Goal: Complete application form

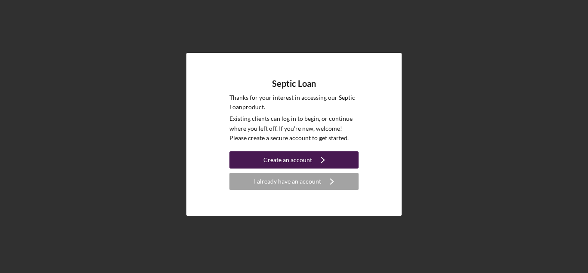
click at [287, 159] on div "Create an account" at bounding box center [288, 160] width 49 height 17
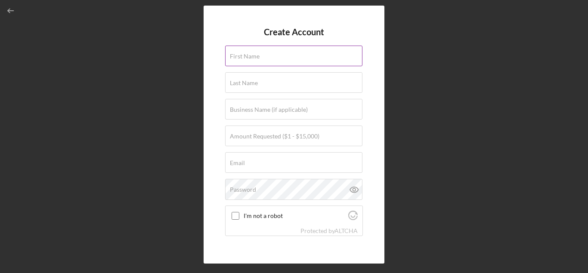
click at [241, 58] on label "First Name" at bounding box center [245, 56] width 30 height 7
click at [241, 58] on input "First Name" at bounding box center [293, 56] width 137 height 21
type input "[PERSON_NAME]"
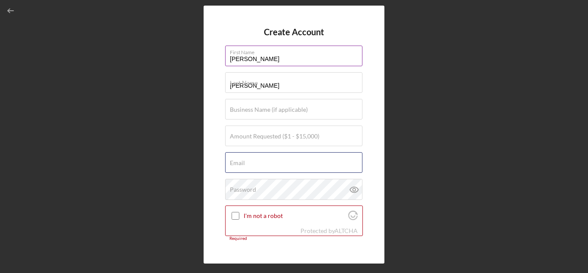
type input "[PERSON_NAME][EMAIL_ADDRESS][DOMAIN_NAME]"
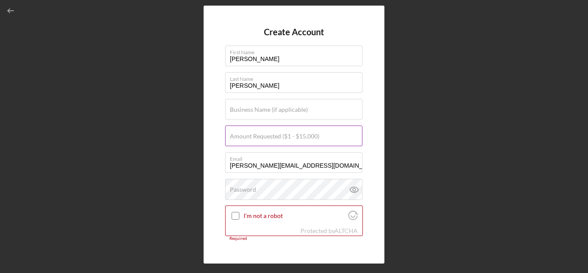
click at [242, 134] on label "Amount Requested ($1 - $15,000)" at bounding box center [275, 136] width 90 height 7
click at [242, 134] on input "Amount Requested ($1 - $15,000)" at bounding box center [293, 136] width 137 height 21
type input "$15,000"
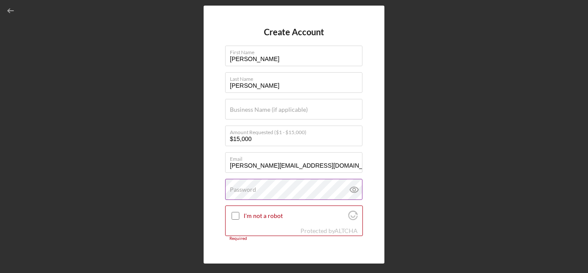
click at [251, 192] on label "Password" at bounding box center [243, 189] width 26 height 7
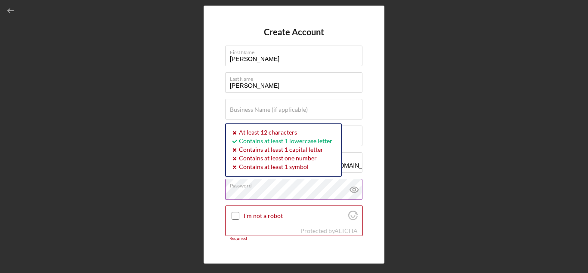
click at [354, 188] on icon at bounding box center [354, 190] width 8 height 6
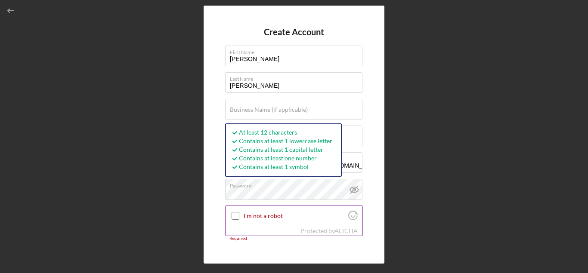
click at [238, 217] on input "I'm not a robot" at bounding box center [236, 216] width 8 height 8
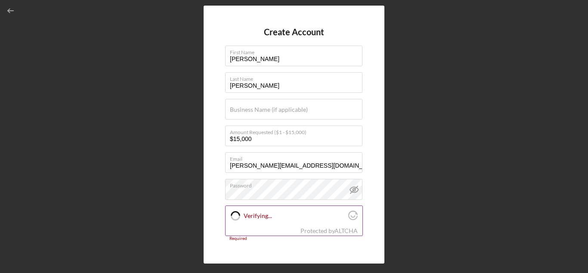
checkbox input "true"
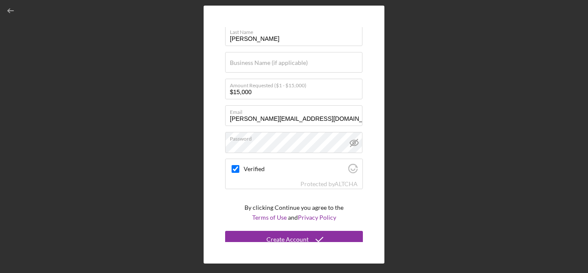
scroll to position [53, 0]
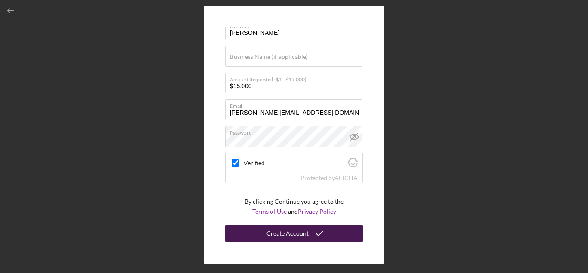
click at [296, 233] on div "Create Account" at bounding box center [288, 233] width 42 height 17
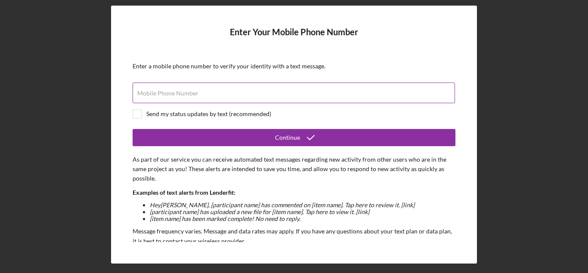
click at [171, 93] on label "Mobile Phone Number" at bounding box center [167, 93] width 61 height 7
click at [171, 93] on input "Mobile Phone Number" at bounding box center [294, 93] width 323 height 21
type input "(5##) ###-####"
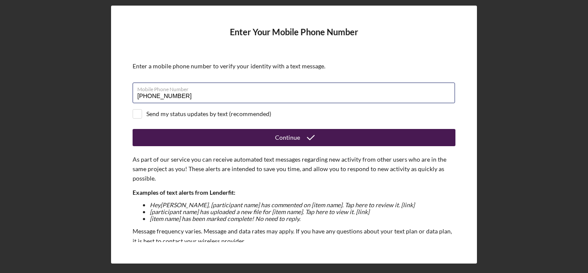
type input "[PHONE_NUMBER]"
click at [203, 137] on button "Continue" at bounding box center [294, 137] width 323 height 17
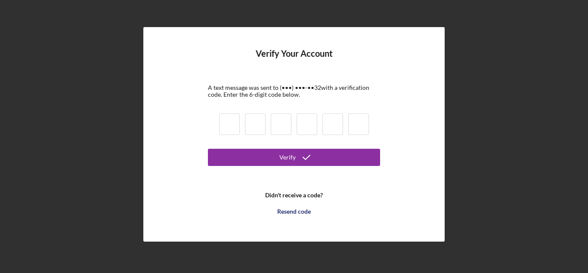
click at [224, 125] on input at bounding box center [229, 125] width 21 height 22
type input "3"
type input "6"
type input "3"
click at [119, 192] on div "Verify Your Account A text message was sent to (•••) •••-•• 32 with a verificat…" at bounding box center [294, 134] width 580 height 269
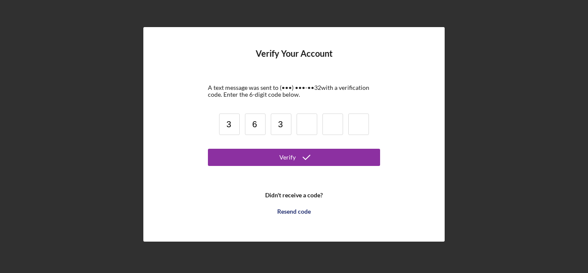
click at [306, 127] on input at bounding box center [307, 125] width 21 height 22
type input "4"
type input "2"
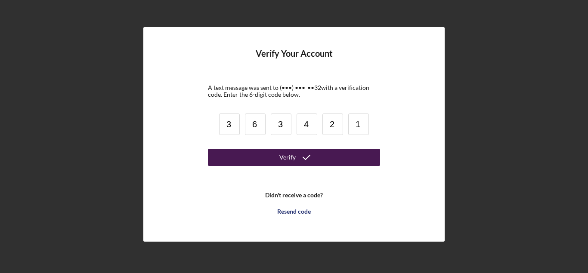
type input "1"
click at [299, 159] on icon "submit" at bounding box center [307, 158] width 22 height 22
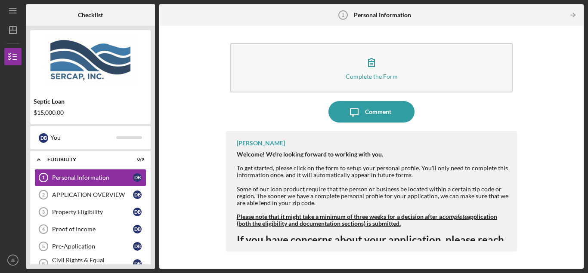
click at [449, 151] on div "[PERSON_NAME] Welcome! We're looking forward to working with you. To get starte…" at bounding box center [371, 191] width 291 height 121
click at [101, 195] on div "APPLICATION OVERVIEW" at bounding box center [92, 195] width 81 height 7
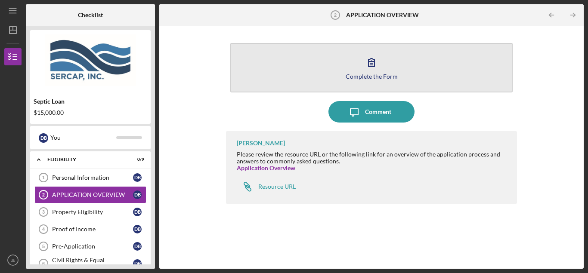
click at [369, 71] on icon "button" at bounding box center [372, 63] width 22 height 22
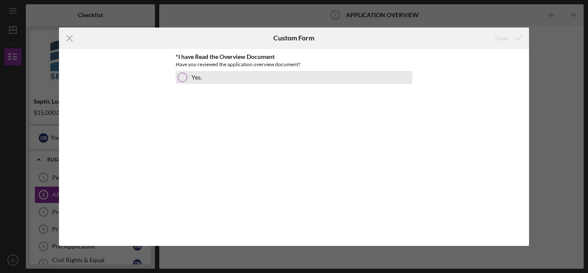
click at [183, 76] on div at bounding box center [182, 77] width 9 height 9
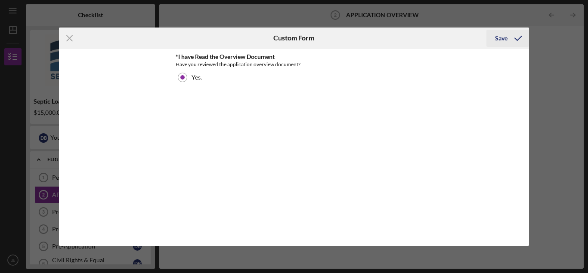
click at [498, 32] on div "Save" at bounding box center [501, 38] width 12 height 17
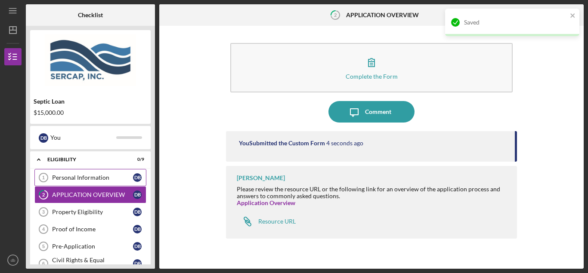
click at [77, 178] on div "Personal Information" at bounding box center [92, 177] width 81 height 7
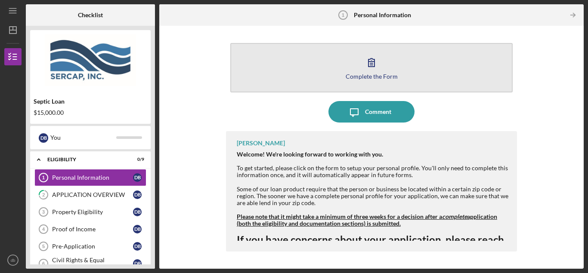
click at [381, 73] on div "Complete the Form" at bounding box center [372, 76] width 52 height 6
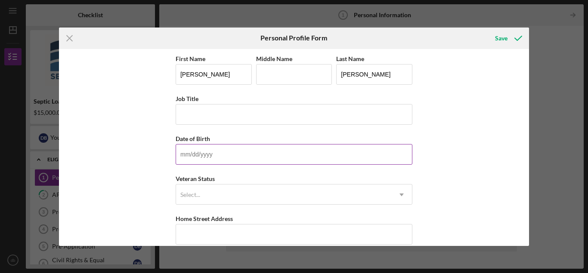
click at [217, 151] on input "Date of Birth" at bounding box center [294, 154] width 237 height 21
click at [195, 154] on input "11/dd/yyyy" at bounding box center [294, 154] width 237 height 21
drag, startPoint x: 195, startPoint y: 154, endPoint x: 190, endPoint y: 154, distance: 5.2
click at [190, 154] on input "11/dd/yyyy" at bounding box center [294, 154] width 237 height 21
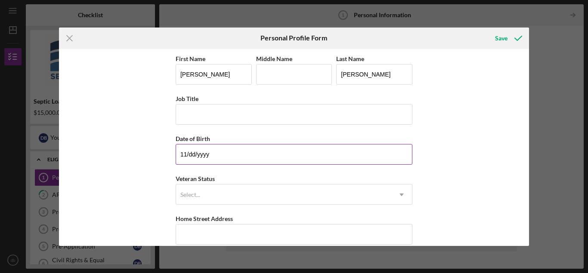
click at [193, 154] on input "11/dd/yyyy" at bounding box center [294, 154] width 237 height 21
click at [196, 155] on input "11/dd/yyyy" at bounding box center [294, 154] width 237 height 21
click at [195, 155] on input "11/dd/yyyy" at bounding box center [294, 154] width 237 height 21
click at [194, 154] on input "11/dd/yyyy" at bounding box center [294, 154] width 237 height 21
type input "1m/dd/yyyy"
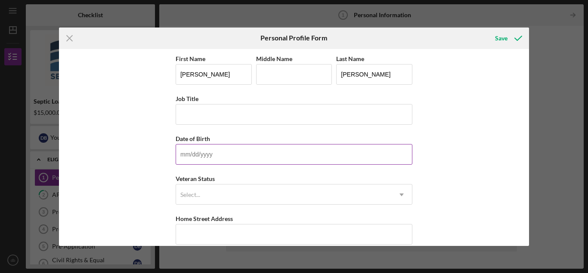
type input "0m/dd/yyyy"
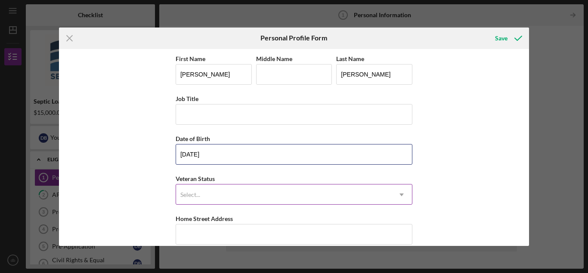
type input "[DATE]"
click at [207, 196] on div "Select..." at bounding box center [283, 195] width 215 height 20
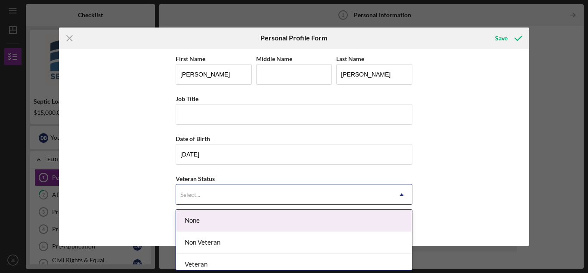
click at [195, 220] on div "None" at bounding box center [294, 221] width 236 height 22
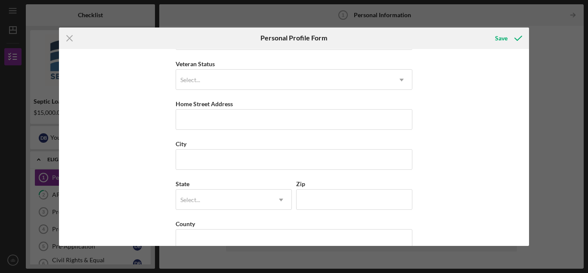
scroll to position [120, 0]
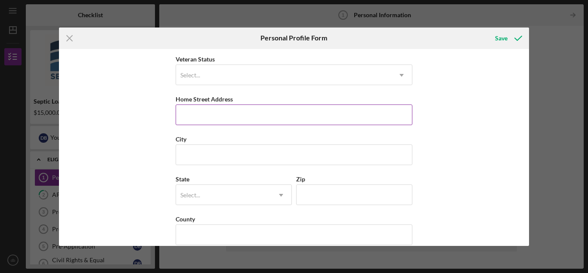
click at [196, 115] on input "Home Street Address" at bounding box center [294, 115] width 237 height 21
type input "54 main"
click at [195, 152] on input "City" at bounding box center [294, 155] width 237 height 21
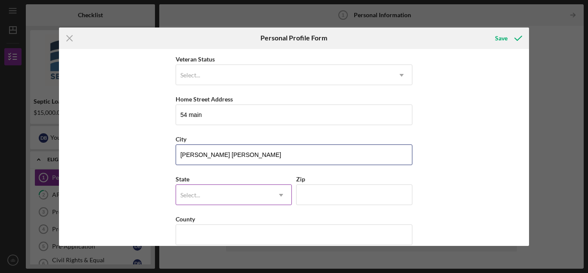
type input "[PERSON_NAME] [PERSON_NAME]"
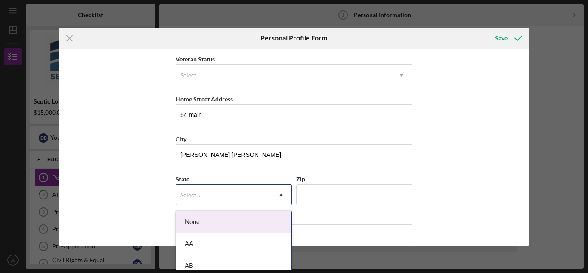
click at [193, 190] on div "Select..." at bounding box center [223, 196] width 95 height 20
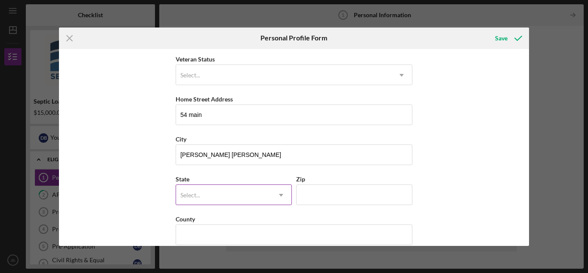
click at [206, 189] on div "Select..." at bounding box center [223, 196] width 95 height 20
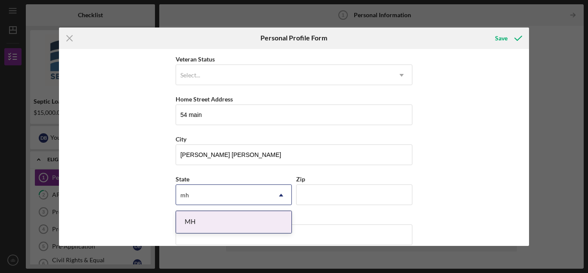
type input "m"
type input "nh"
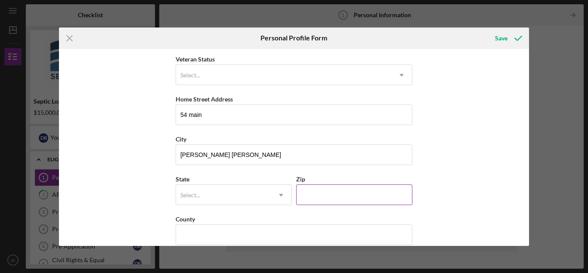
click at [318, 195] on input "Zip" at bounding box center [354, 195] width 116 height 21
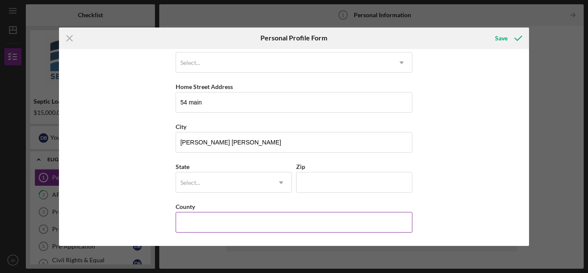
click at [199, 221] on input "County" at bounding box center [294, 222] width 237 height 21
click at [147, 206] on div "First Name [PERSON_NAME] Middle Name Last Name [PERSON_NAME] Job Title Date of …" at bounding box center [294, 147] width 471 height 197
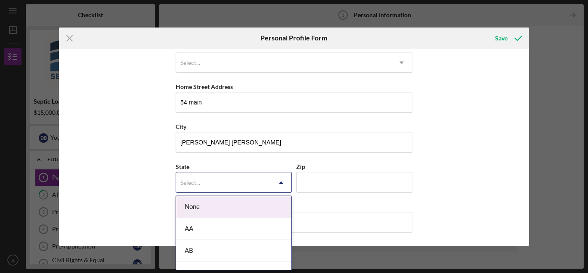
click at [281, 182] on use at bounding box center [281, 183] width 4 height 3
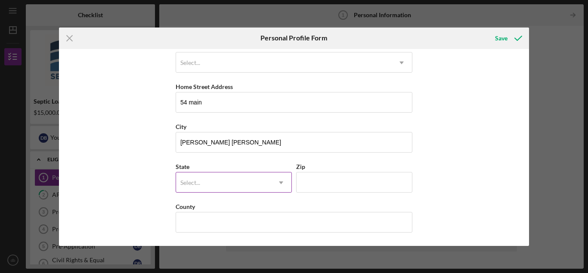
click at [206, 181] on div "Select..." at bounding box center [223, 183] width 95 height 20
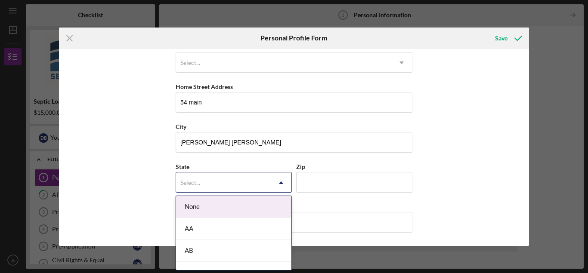
type input "m"
type input "nh"
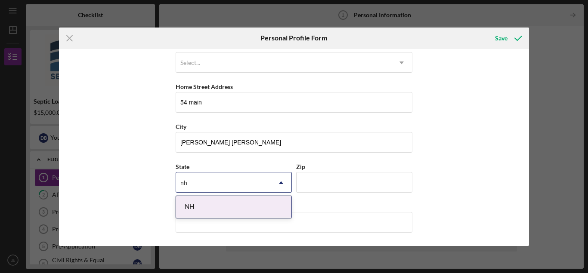
click at [193, 205] on div "NH" at bounding box center [233, 207] width 115 height 22
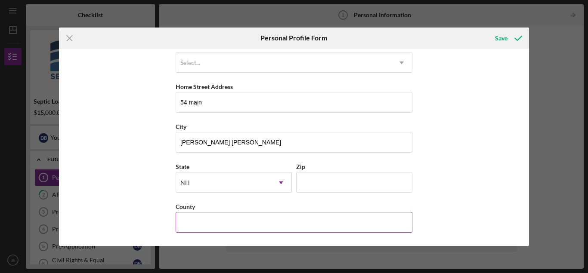
click at [221, 213] on input "County" at bounding box center [294, 222] width 237 height 21
type input "strafford"
click at [501, 39] on div "Save" at bounding box center [501, 38] width 12 height 17
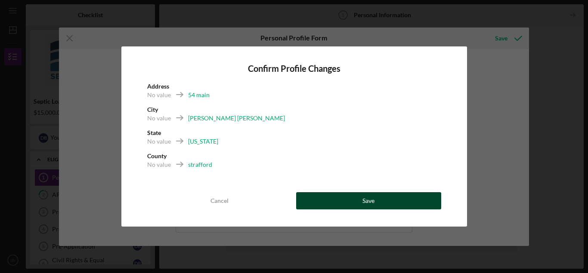
click at [382, 198] on button "Save" at bounding box center [368, 200] width 145 height 17
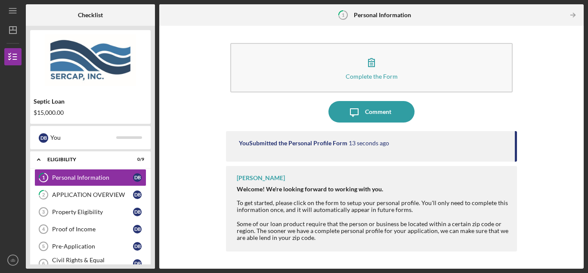
click at [517, 178] on div "[PERSON_NAME] Welcome! We're looking forward to working with you. To get starte…" at bounding box center [371, 209] width 291 height 86
click at [515, 187] on div "[PERSON_NAME] Welcome! We're looking forward to working with you. To get starte…" at bounding box center [371, 209] width 291 height 86
click at [512, 230] on div "[PERSON_NAME] Welcome! We're looking forward to working with you. To get starte…" at bounding box center [371, 209] width 291 height 86
click at [89, 213] on div "Property Eligibility" at bounding box center [92, 212] width 81 height 7
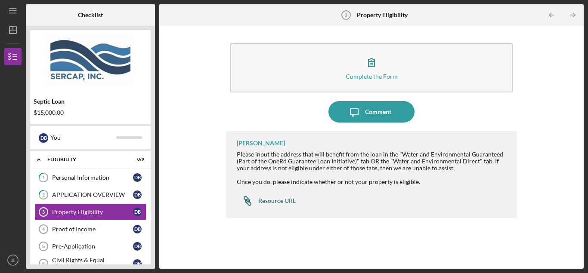
click at [267, 201] on div "Resource URL" at bounding box center [276, 201] width 37 height 7
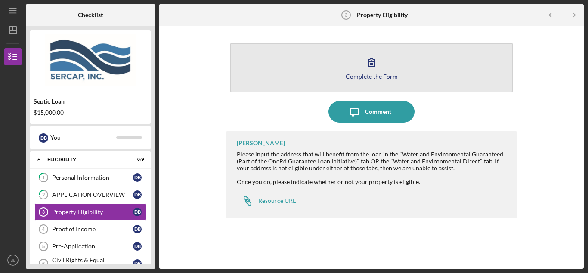
click at [279, 68] on button "Complete the Form Form" at bounding box center [371, 68] width 282 height 50
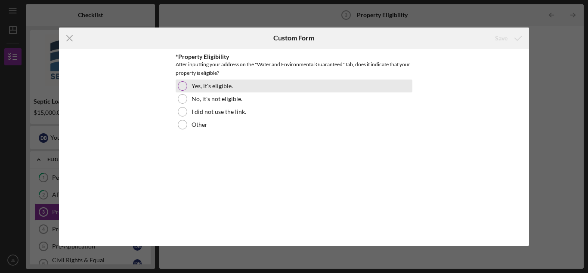
click at [185, 86] on div at bounding box center [182, 85] width 9 height 9
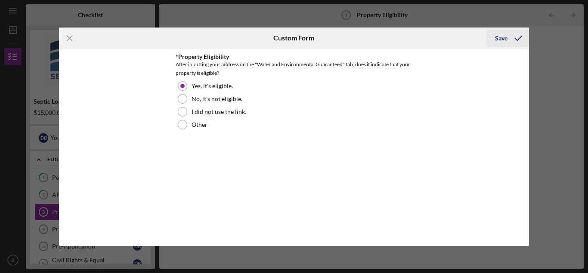
click at [504, 36] on div "Save" at bounding box center [501, 38] width 12 height 17
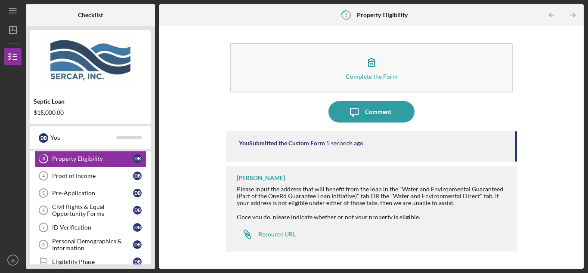
scroll to position [53, 0]
click at [90, 172] on link "Proof of Income 4 Proof of Income d b" at bounding box center [90, 176] width 112 height 17
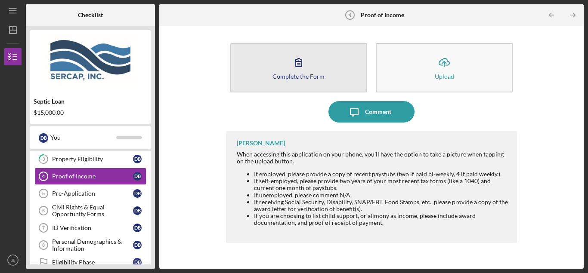
click at [304, 74] on div "Complete the Form" at bounding box center [299, 76] width 52 height 6
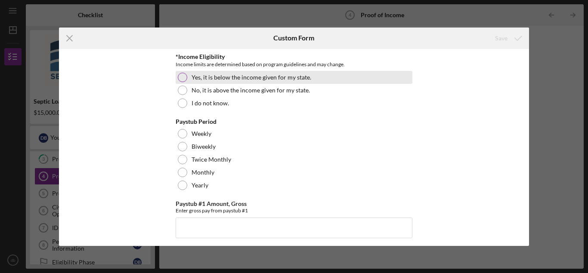
click at [182, 74] on div at bounding box center [182, 77] width 9 height 9
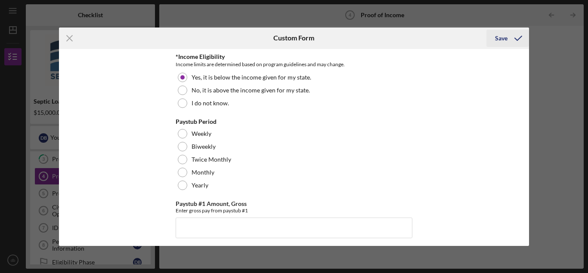
click at [504, 39] on div "Save" at bounding box center [501, 38] width 12 height 17
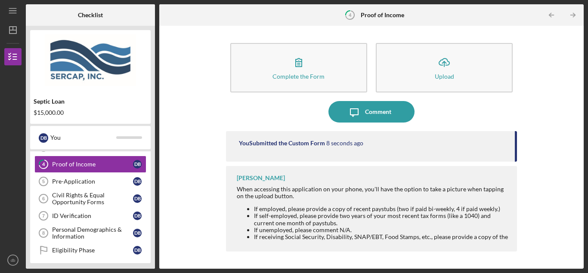
scroll to position [65, 0]
click at [83, 183] on div "Pre-Application" at bounding box center [92, 182] width 81 height 7
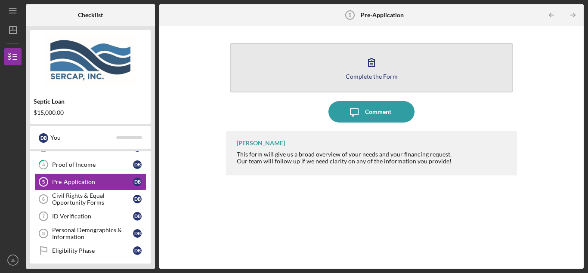
click at [378, 72] on icon "button" at bounding box center [372, 63] width 22 height 22
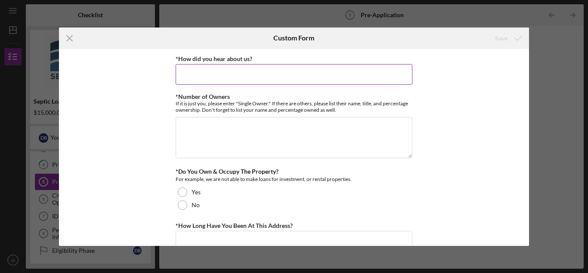
click at [214, 68] on input "*How did you hear about us?" at bounding box center [294, 74] width 237 height 21
type input "online"
click at [190, 129] on textarea "*Number of Owners" at bounding box center [294, 137] width 237 height 41
type textarea "d"
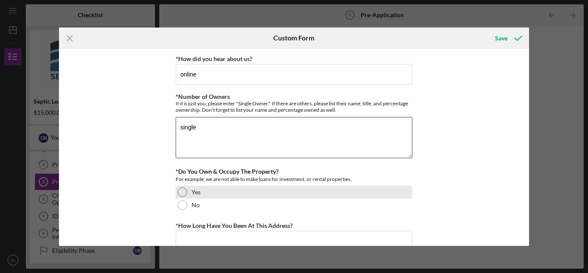
type textarea "single"
click at [182, 195] on div at bounding box center [182, 192] width 9 height 9
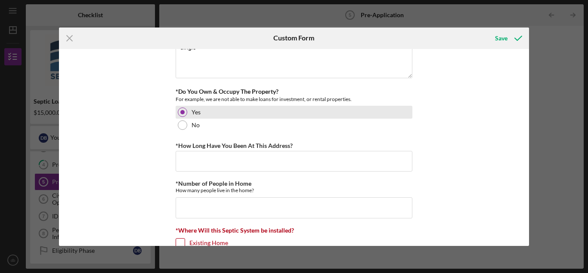
scroll to position [91, 0]
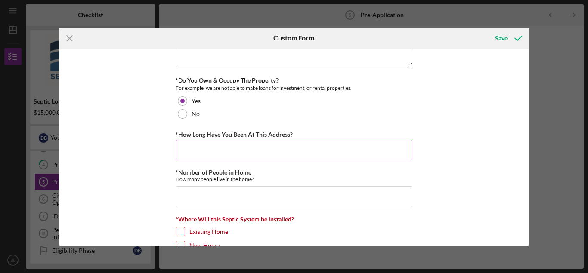
click at [211, 149] on input "*How Long Have You Been At This Address?" at bounding box center [294, 150] width 237 height 21
type input "w"
click at [189, 151] on input "w" at bounding box center [294, 150] width 237 height 21
type input "2"
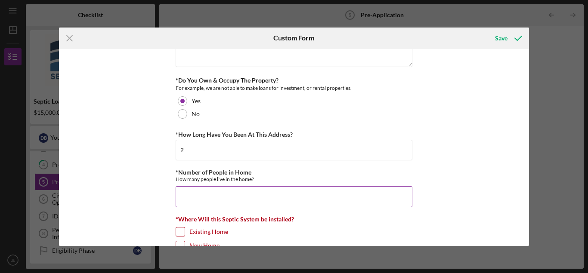
click at [183, 187] on input "*Number of People in Home" at bounding box center [294, 196] width 237 height 21
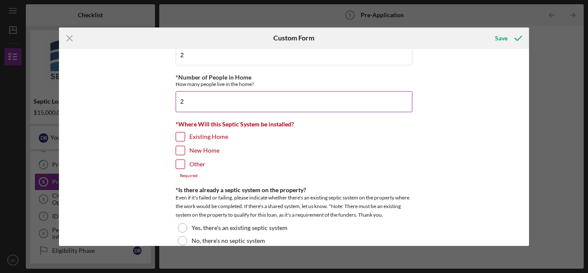
scroll to position [192, 0]
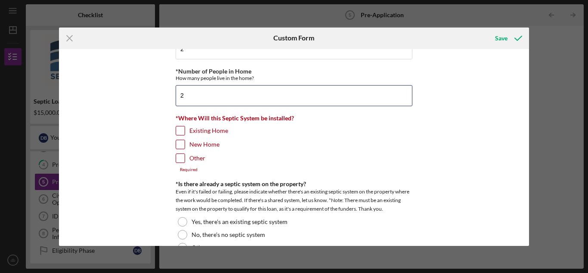
type input "2"
click at [181, 133] on input "Existing Home" at bounding box center [180, 131] width 9 height 9
checkbox input "true"
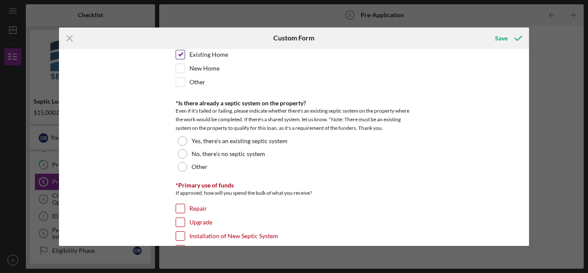
scroll to position [270, 0]
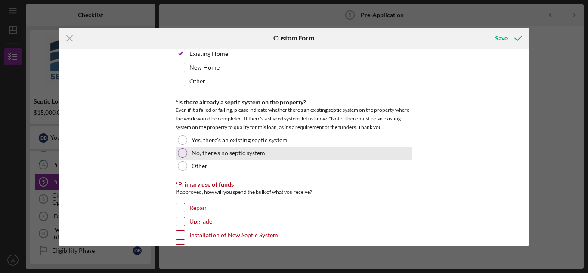
click at [181, 155] on div at bounding box center [182, 153] width 9 height 9
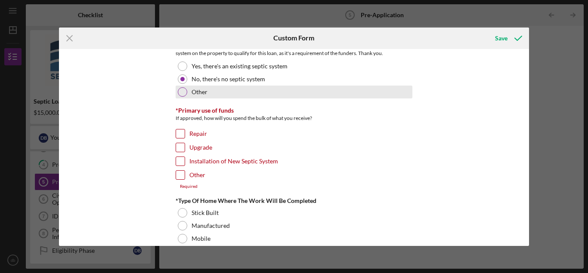
scroll to position [350, 0]
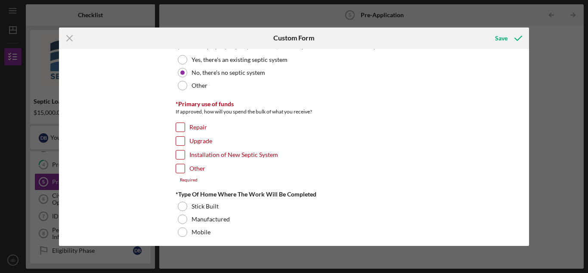
click at [181, 156] on input "Installation of New Septic System" at bounding box center [180, 155] width 9 height 9
checkbox input "true"
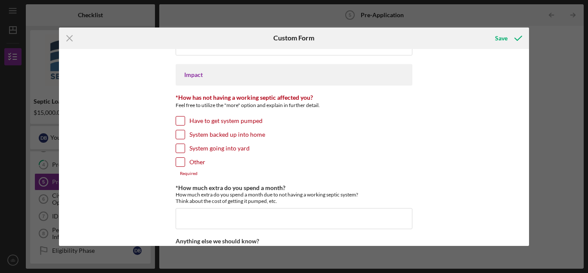
scroll to position [701, 0]
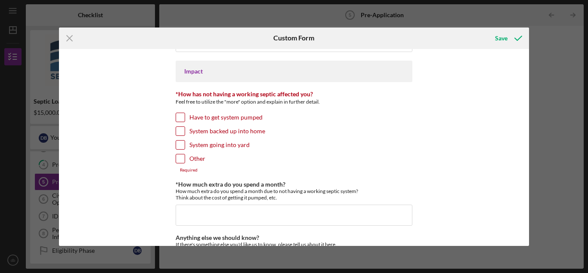
click at [180, 117] on input "Have to get system pumped" at bounding box center [180, 117] width 9 height 9
checkbox input "true"
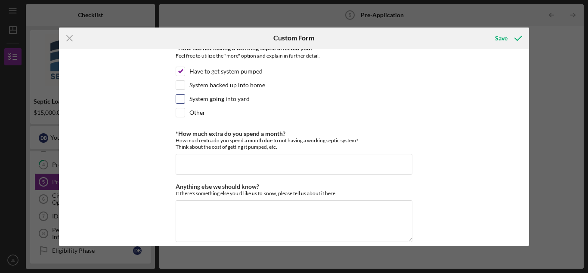
scroll to position [755, 0]
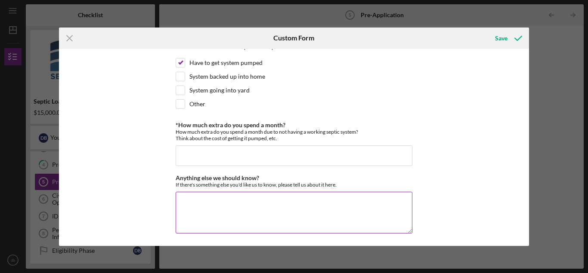
click at [260, 198] on textarea "Anything else we should know?" at bounding box center [294, 212] width 237 height 41
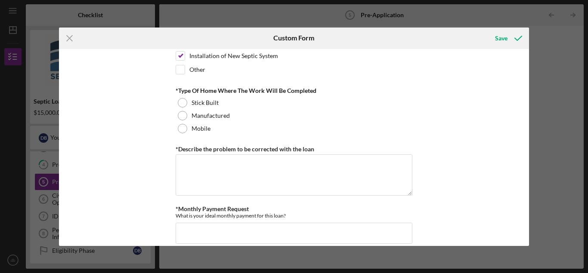
scroll to position [446, 0]
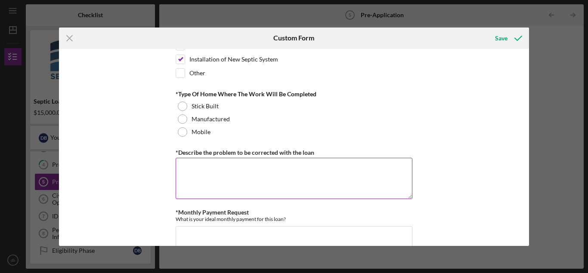
type textarea "cesspool"
click at [210, 171] on textarea "*Describe the problem to be corrected with the loan" at bounding box center [294, 178] width 237 height 41
type textarea "m"
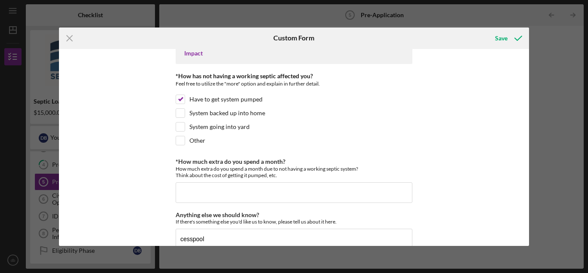
scroll to position [735, 0]
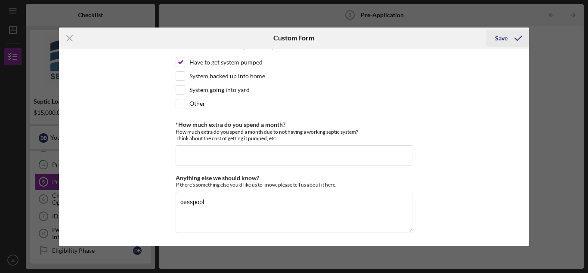
type textarea "need a septic system"
click at [501, 37] on div "Save" at bounding box center [501, 38] width 12 height 17
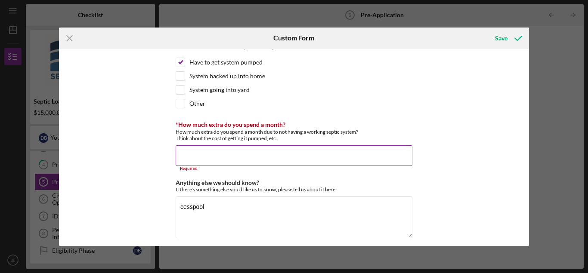
click at [208, 150] on input "*How much extra do you spend a month?" at bounding box center [294, 156] width 237 height 21
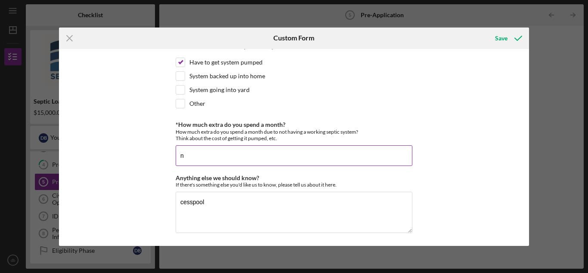
type input "n"
type input "16"
click at [502, 40] on div "Save" at bounding box center [501, 38] width 12 height 17
click at [503, 37] on div "Save" at bounding box center [501, 38] width 12 height 17
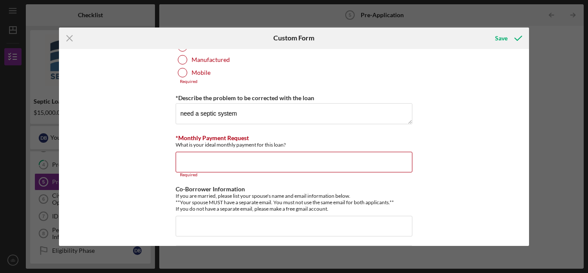
scroll to position [510, 0]
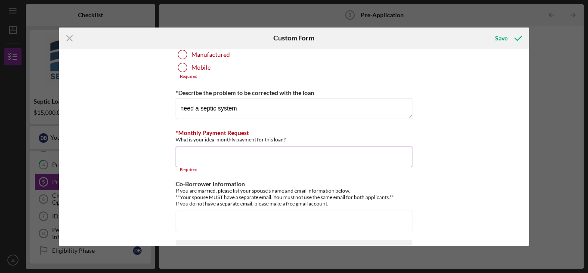
click at [209, 164] on input "*Monthly Payment Request" at bounding box center [294, 157] width 237 height 21
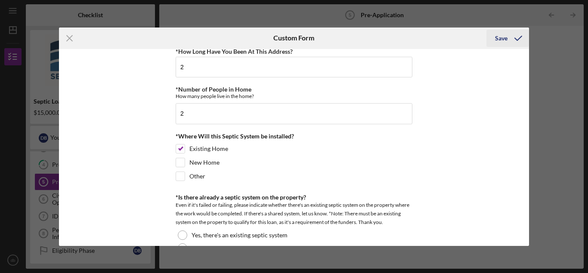
scroll to position [174, 0]
type input "80"
click at [498, 35] on div "Save" at bounding box center [501, 38] width 12 height 17
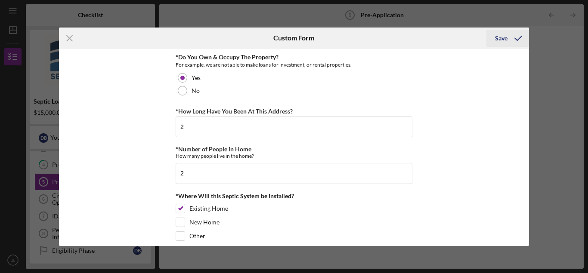
scroll to position [0, 0]
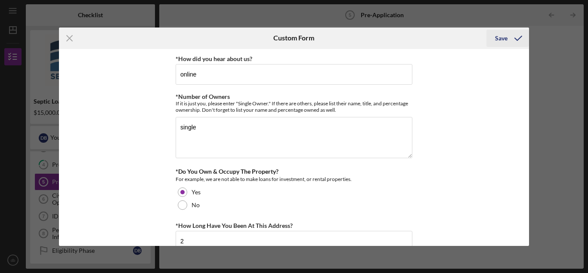
click at [503, 37] on div "Save" at bounding box center [501, 38] width 12 height 17
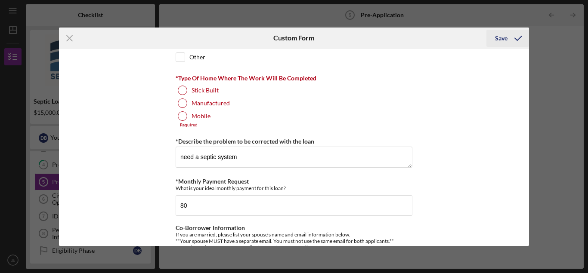
scroll to position [456, 0]
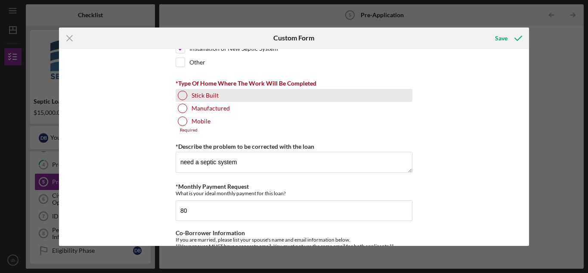
click at [182, 93] on div at bounding box center [182, 95] width 9 height 9
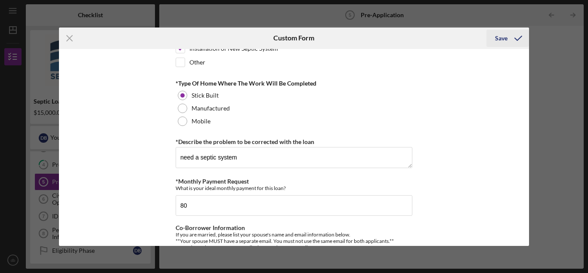
click at [504, 36] on div "Save" at bounding box center [501, 38] width 12 height 17
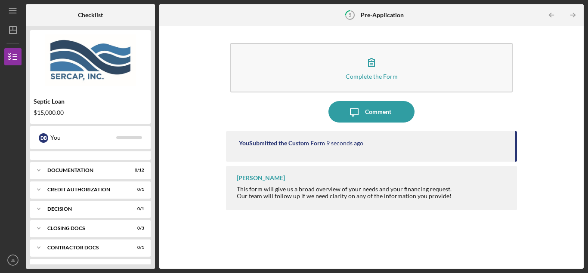
scroll to position [170, 0]
click at [65, 167] on div "Documentation" at bounding box center [93, 168] width 93 height 5
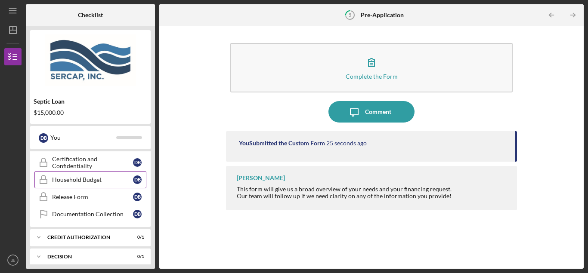
scroll to position [342, 0]
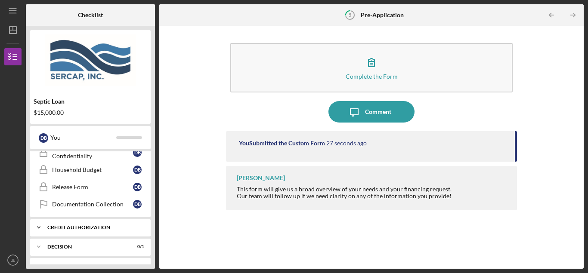
click at [96, 233] on div "Icon/Expander CREDIT AUTHORIZATION 0 / 1" at bounding box center [90, 227] width 121 height 17
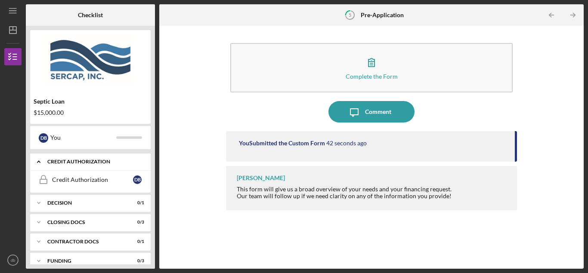
scroll to position [418, 0]
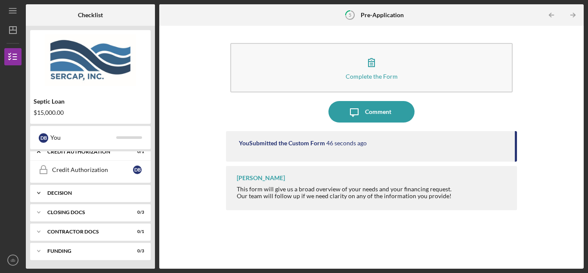
click at [74, 196] on div "Icon/Expander Decision 0 / 1" at bounding box center [90, 193] width 121 height 17
click at [70, 237] on div "CLOSING DOCS" at bounding box center [93, 234] width 93 height 5
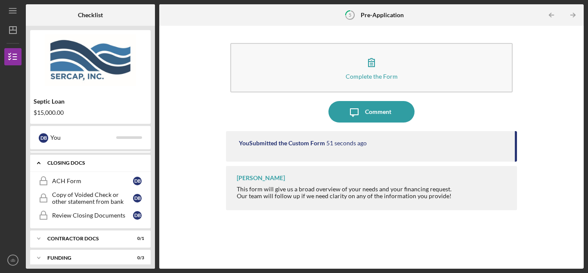
scroll to position [496, 0]
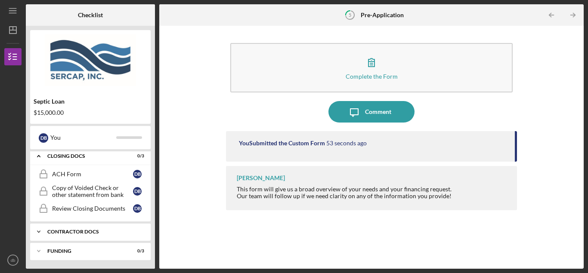
click at [79, 229] on div "Icon/Expander Contractor Docs 0 / 1" at bounding box center [90, 231] width 121 height 17
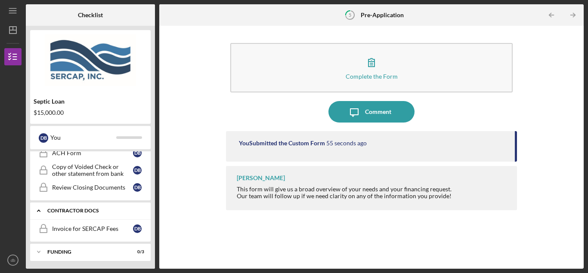
scroll to position [518, 0]
click at [63, 251] on div "Funding" at bounding box center [93, 251] width 93 height 5
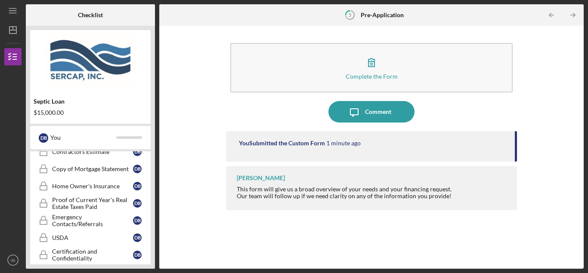
scroll to position [242, 0]
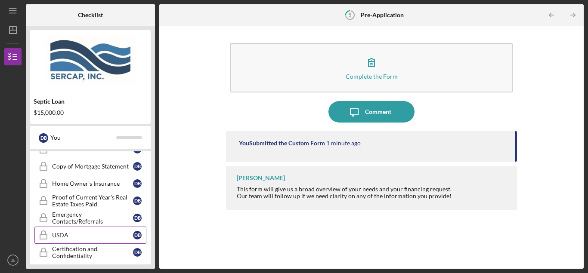
click at [59, 243] on link "USDA USDA d b" at bounding box center [90, 235] width 112 height 17
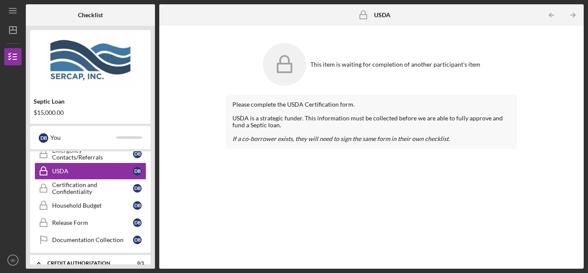
scroll to position [298, 0]
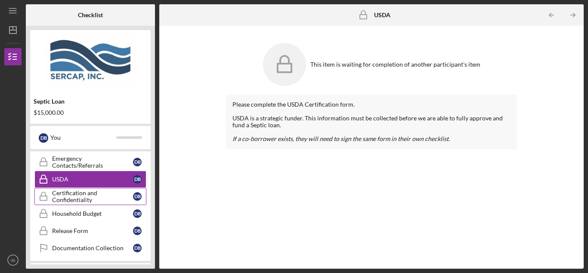
click at [67, 203] on div "Certification and Confidentiality" at bounding box center [92, 197] width 81 height 14
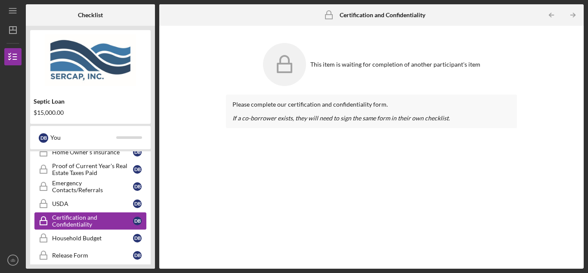
scroll to position [267, 0]
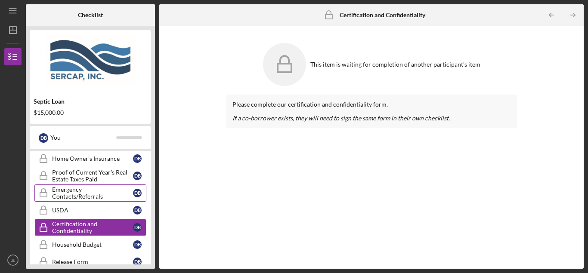
click at [73, 201] on link "Emergency Contacts/Referrals Emergency Contacts/Referrals d b" at bounding box center [90, 193] width 112 height 17
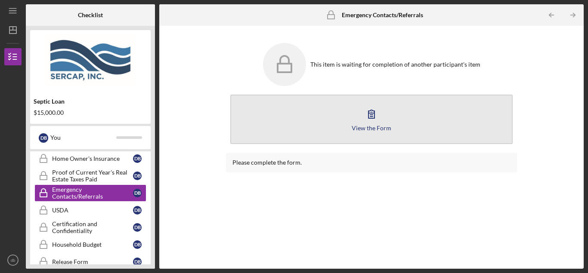
click at [367, 125] on div "View the Form" at bounding box center [372, 128] width 40 height 6
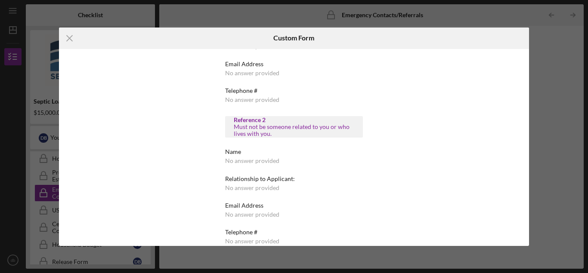
scroll to position [320, 0]
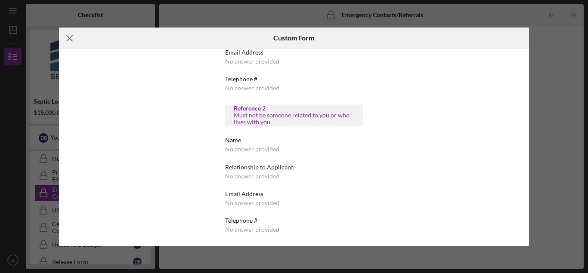
click at [67, 37] on icon "Icon/Menu Close" at bounding box center [70, 39] width 22 height 22
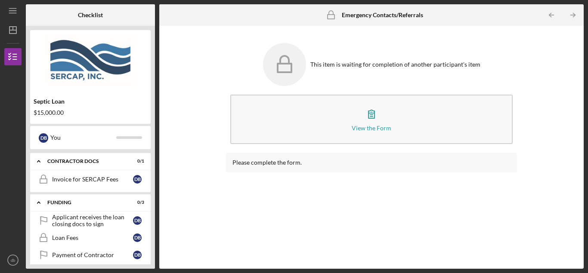
scroll to position [574, 0]
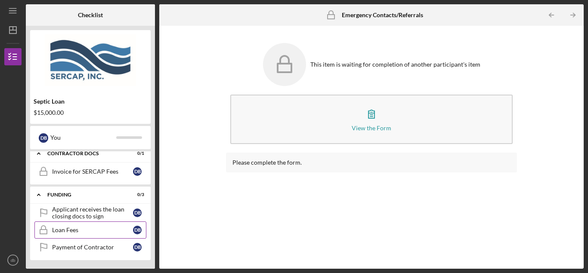
click at [80, 230] on div "Loan Fees" at bounding box center [92, 230] width 81 height 7
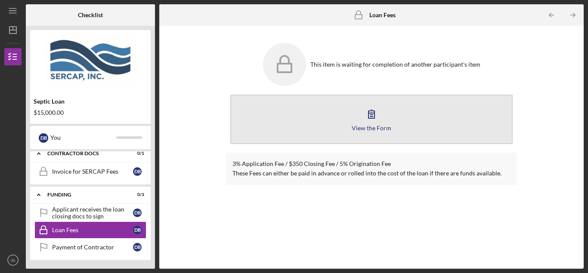
click at [367, 127] on div "View the Form" at bounding box center [372, 128] width 40 height 6
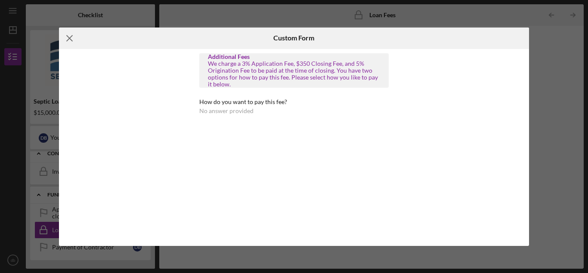
click at [68, 35] on icon "Icon/Menu Close" at bounding box center [70, 39] width 22 height 22
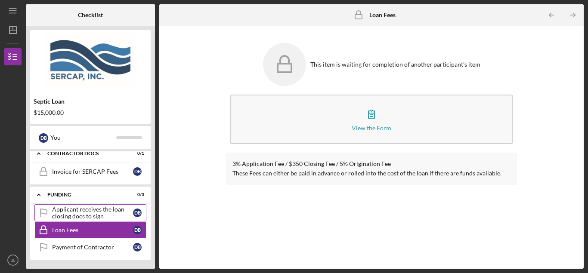
click at [72, 214] on div "Applicant receives the loan closing docs to sign" at bounding box center [92, 213] width 81 height 14
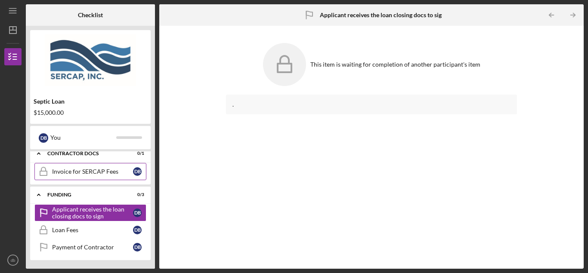
click at [84, 169] on div "Invoice for SERCAP Fees" at bounding box center [92, 171] width 81 height 7
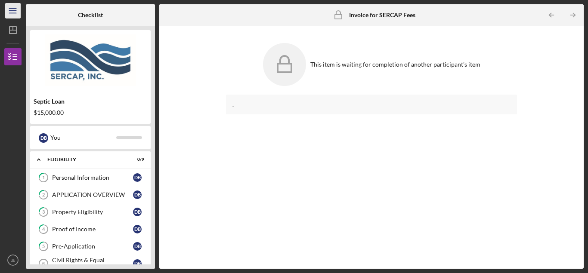
click at [12, 9] on line "button" at bounding box center [12, 9] width 7 height 0
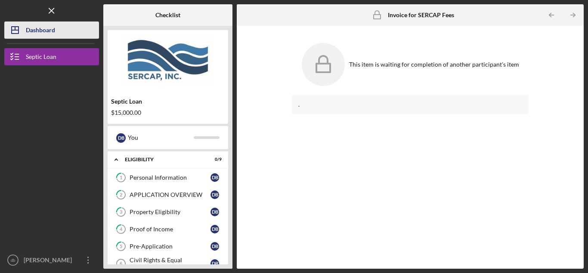
click at [21, 29] on icon "Icon/Dashboard" at bounding box center [15, 30] width 22 height 22
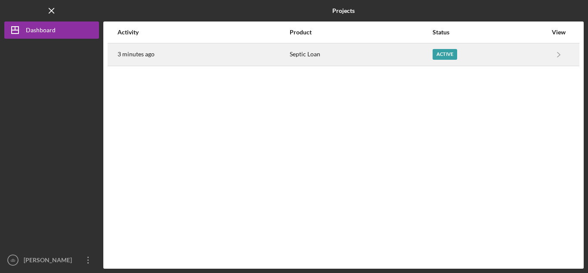
click at [137, 55] on time "3 minutes ago" at bounding box center [136, 54] width 37 height 7
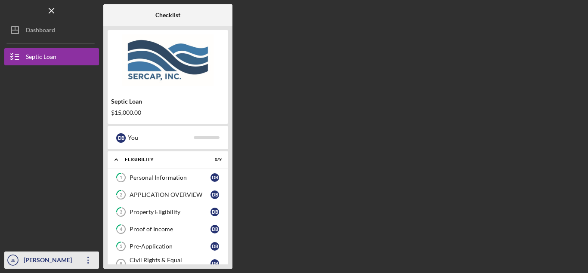
click at [40, 261] on div "[PERSON_NAME]" at bounding box center [50, 261] width 56 height 19
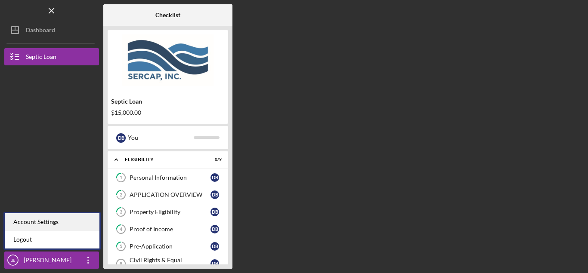
click at [53, 221] on div "Account Settings" at bounding box center [52, 223] width 95 height 18
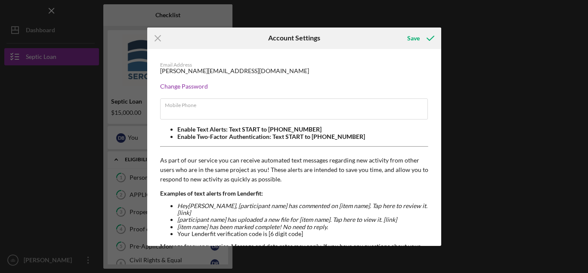
type input "[PHONE_NUMBER]"
click at [413, 37] on div "Save" at bounding box center [413, 38] width 12 height 17
